Goal: Information Seeking & Learning: Learn about a topic

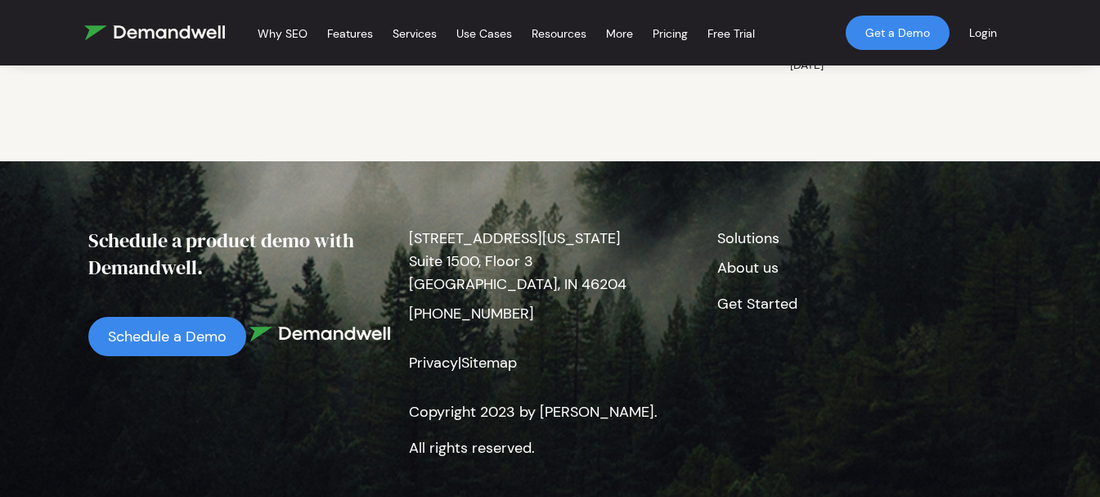
scroll to position [4176, 0]
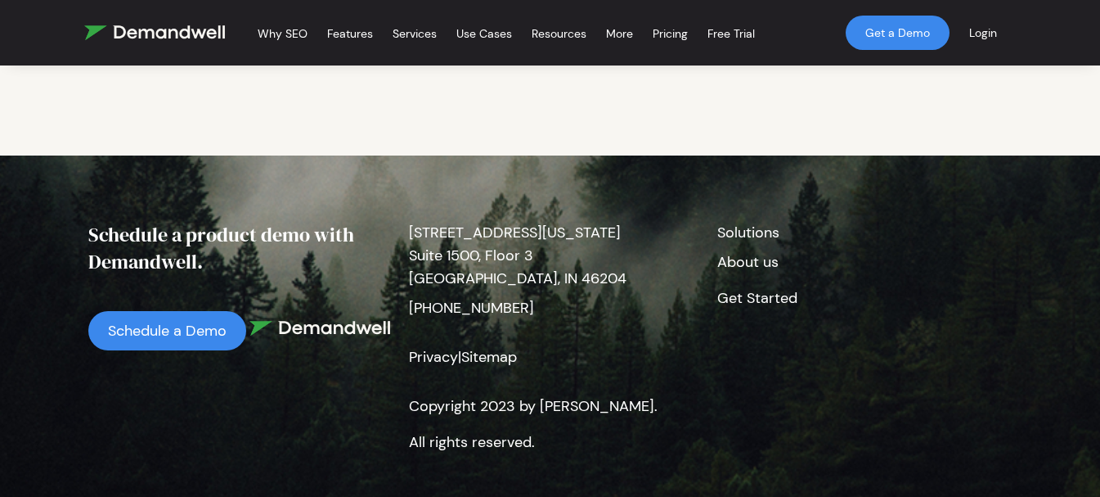
click at [734, 252] on link "About us" at bounding box center [747, 262] width 61 height 20
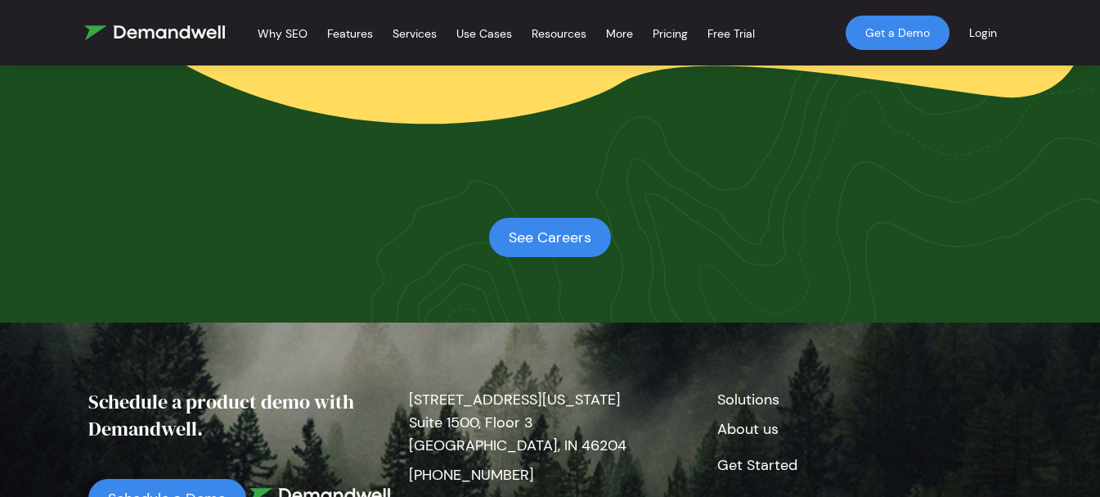
scroll to position [3466, 0]
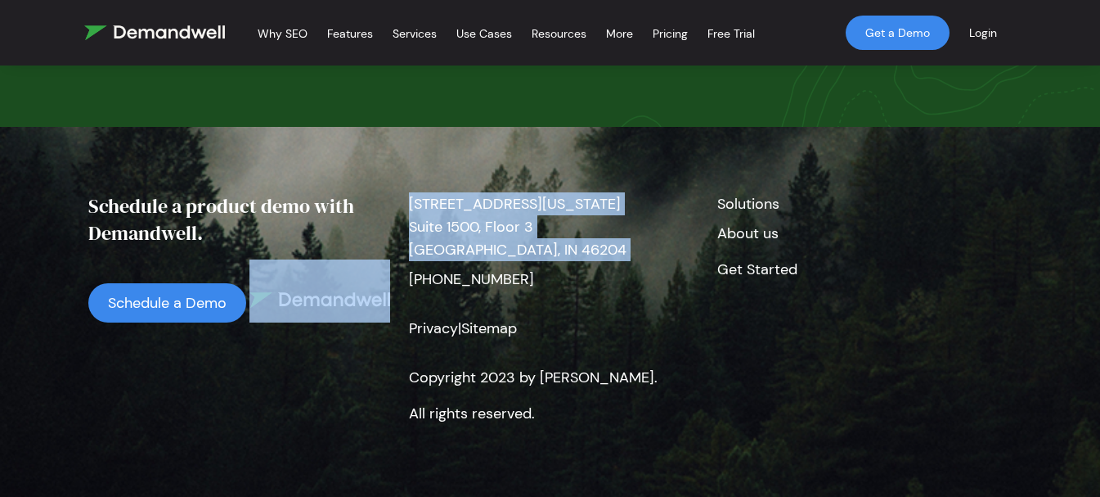
drag, startPoint x: 404, startPoint y: 295, endPoint x: 274, endPoint y: 299, distance: 130.1
click at [274, 299] on div "Schedule a product demo with Demandwell. Schedule a Demo 830 Massachusetts Aven…" at bounding box center [550, 311] width 985 height 239
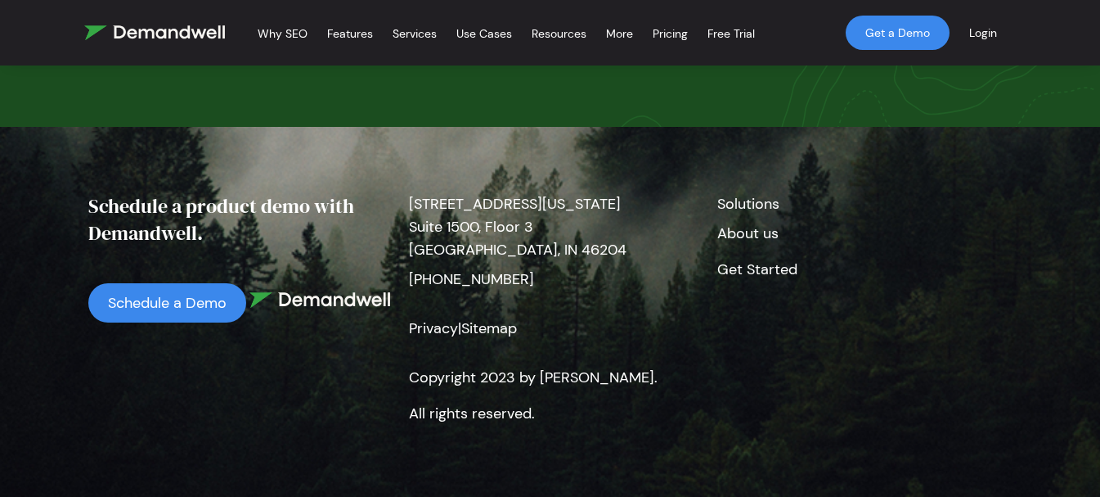
click at [861, 350] on div "Schedule a product demo with Demandwell. Schedule a Demo 830 Massachusetts Aven…" at bounding box center [550, 311] width 985 height 239
drag, startPoint x: 606, startPoint y: 378, endPoint x: 541, endPoint y: 371, distance: 65.8
click at [541, 371] on p "Copyright 2023 by [PERSON_NAME]." at bounding box center [549, 377] width 281 height 36
copy p "Demandwell."
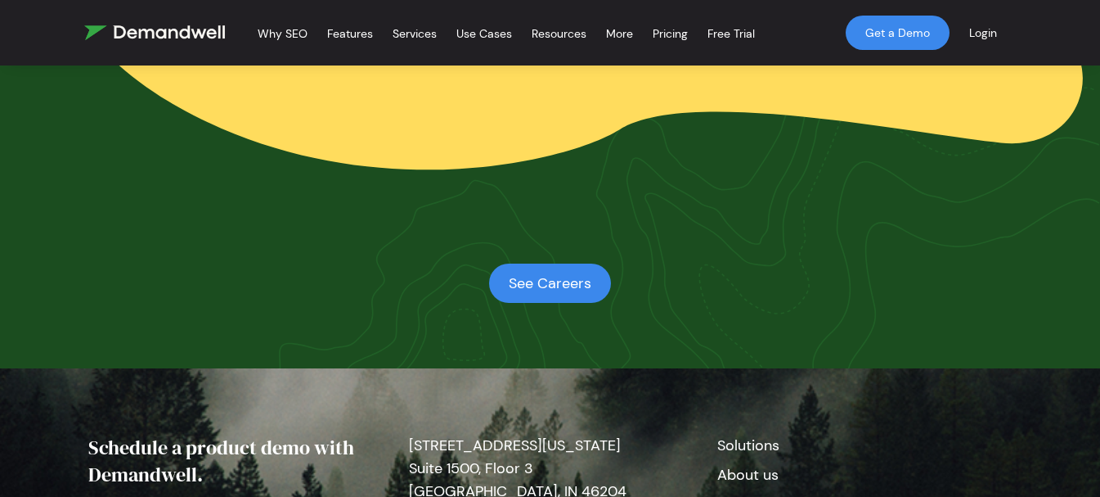
scroll to position [3221, 0]
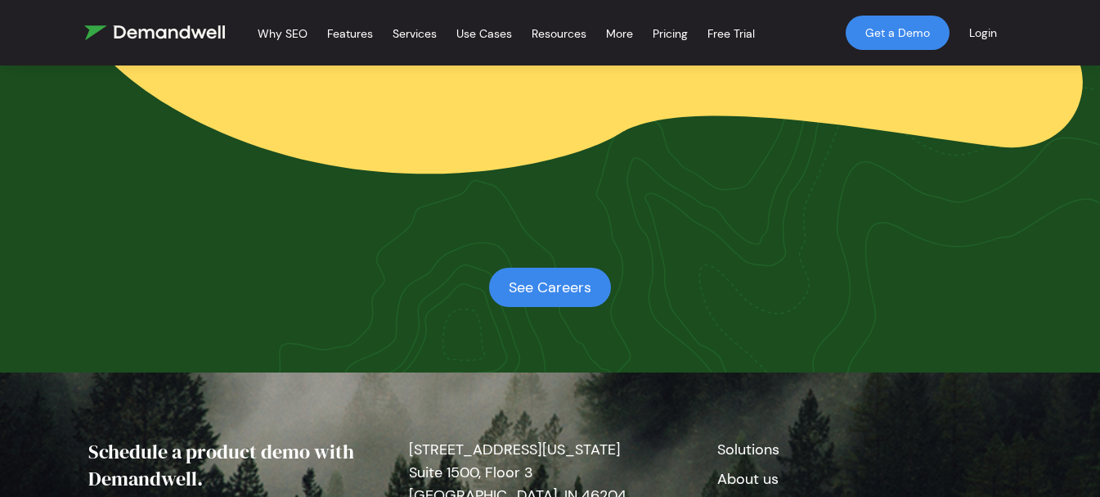
drag, startPoint x: 924, startPoint y: 296, endPoint x: 375, endPoint y: 5, distance: 621.4
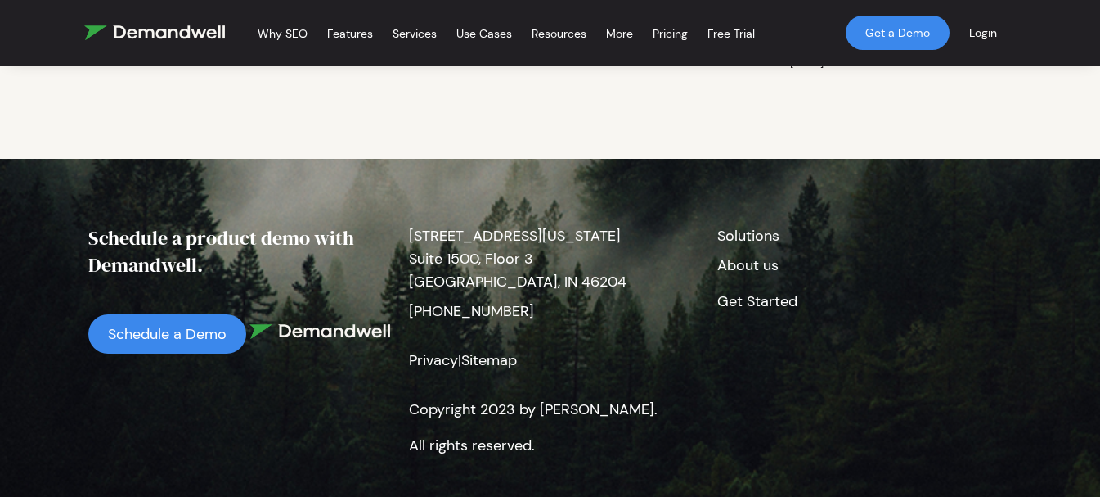
scroll to position [4176, 0]
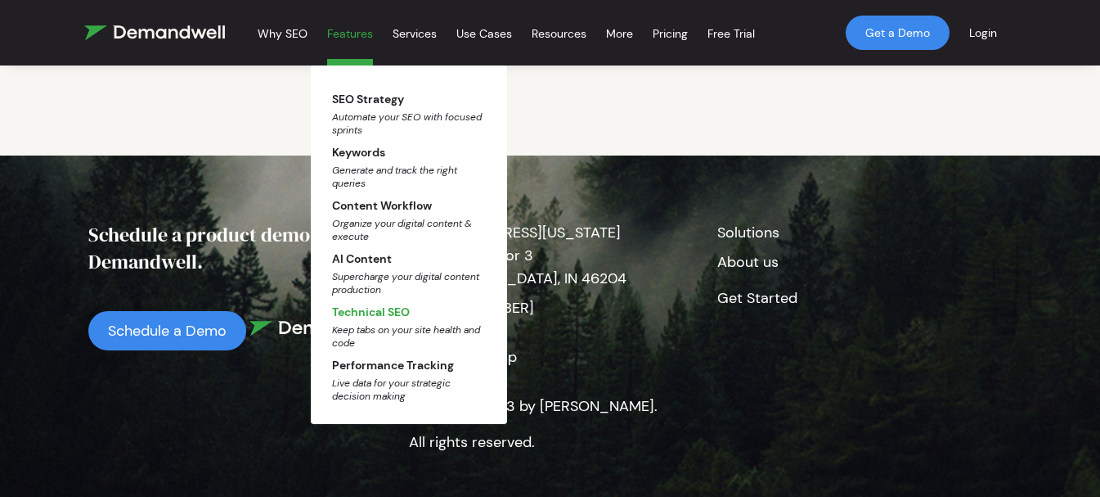
click at [370, 320] on li "Technical SEO Keep tabs on your site health and code" at bounding box center [409, 324] width 154 height 50
click at [369, 310] on link "Technical SEO Keep tabs on your site health and code" at bounding box center [409, 326] width 154 height 45
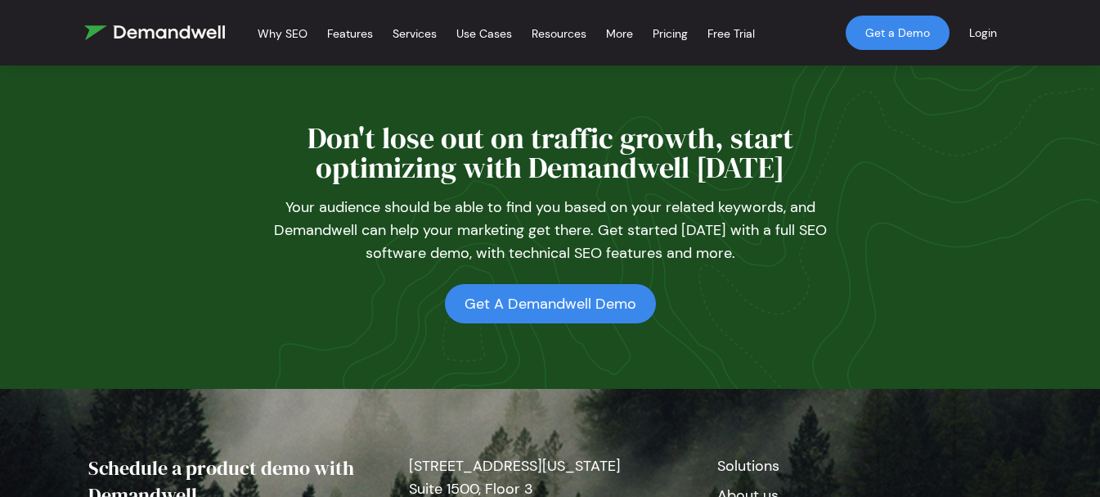
scroll to position [5168, 0]
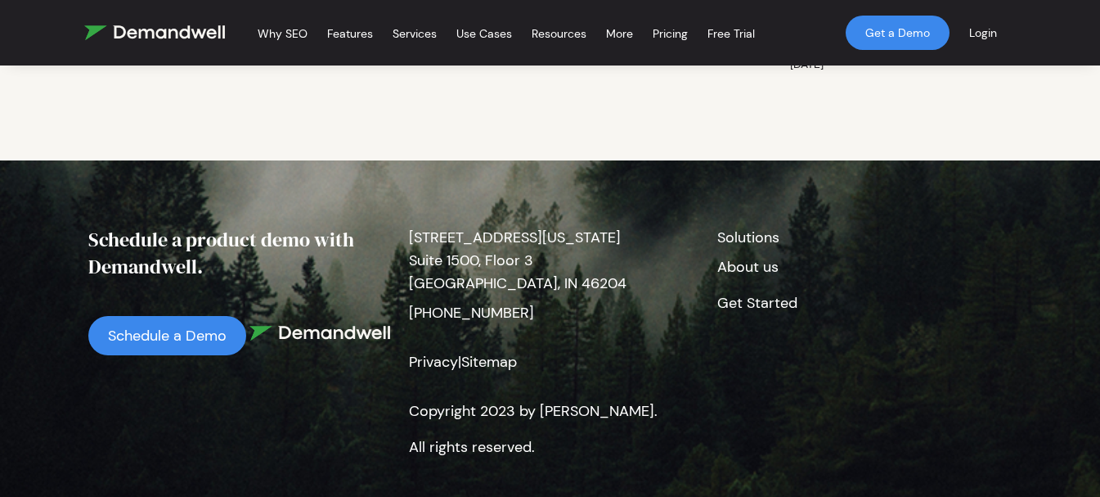
scroll to position [4176, 0]
